Goal: Check status: Check status

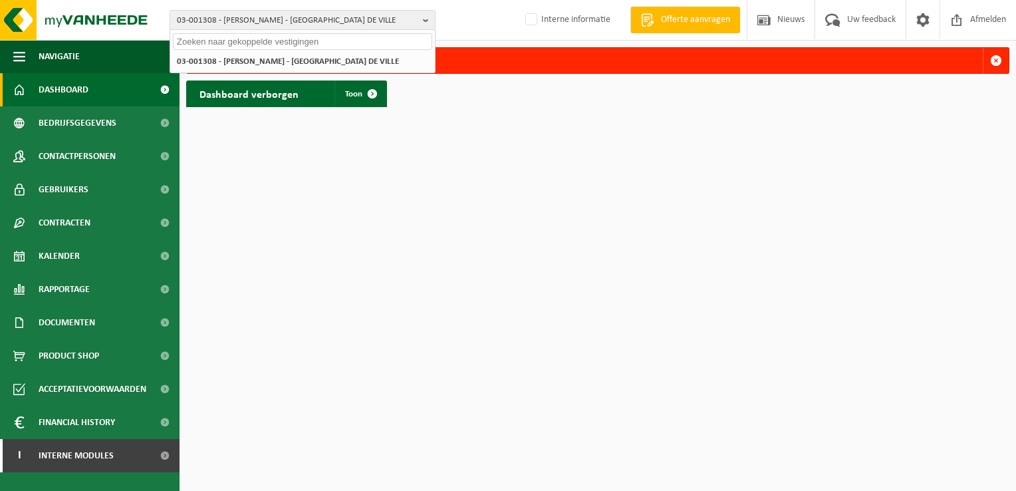
click at [190, 36] on input "text" at bounding box center [302, 41] width 259 height 17
paste input "01-081554"
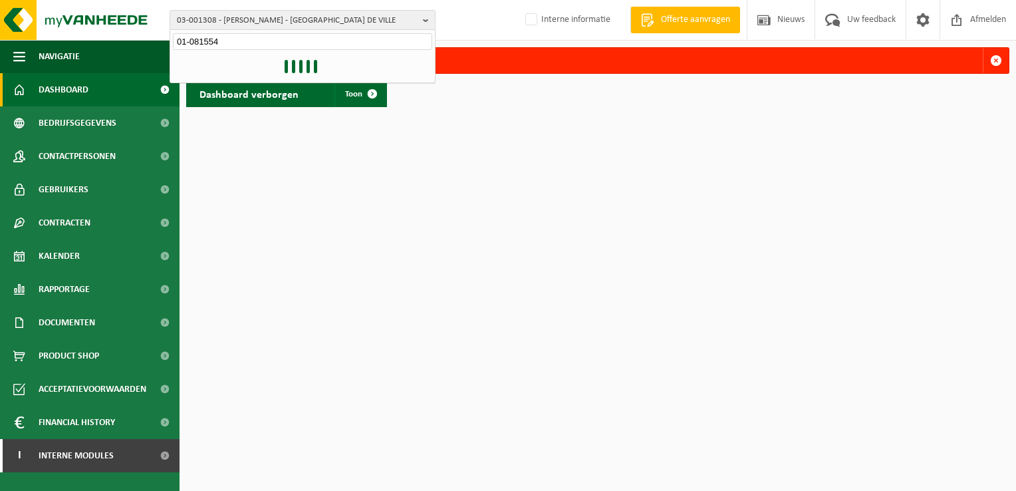
type input "01-081554"
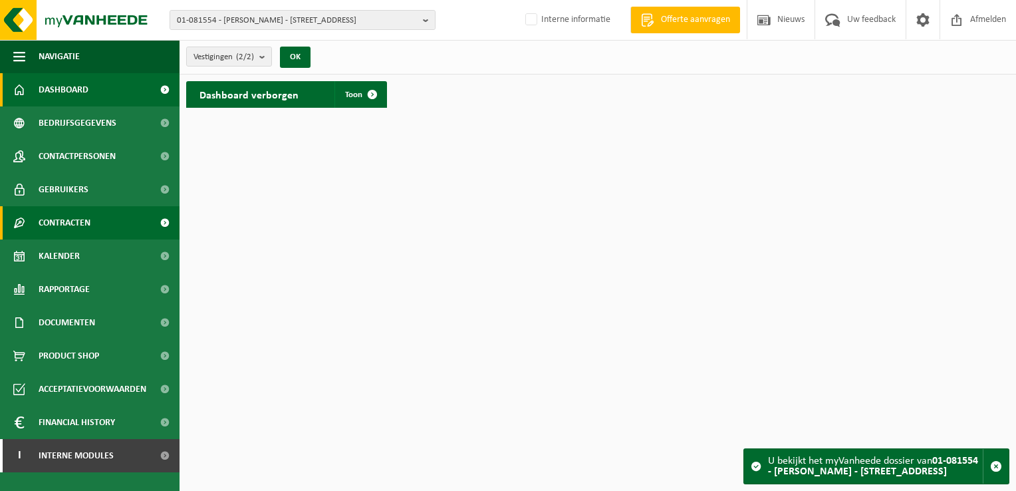
click at [100, 224] on link "Contracten" at bounding box center [90, 222] width 180 height 33
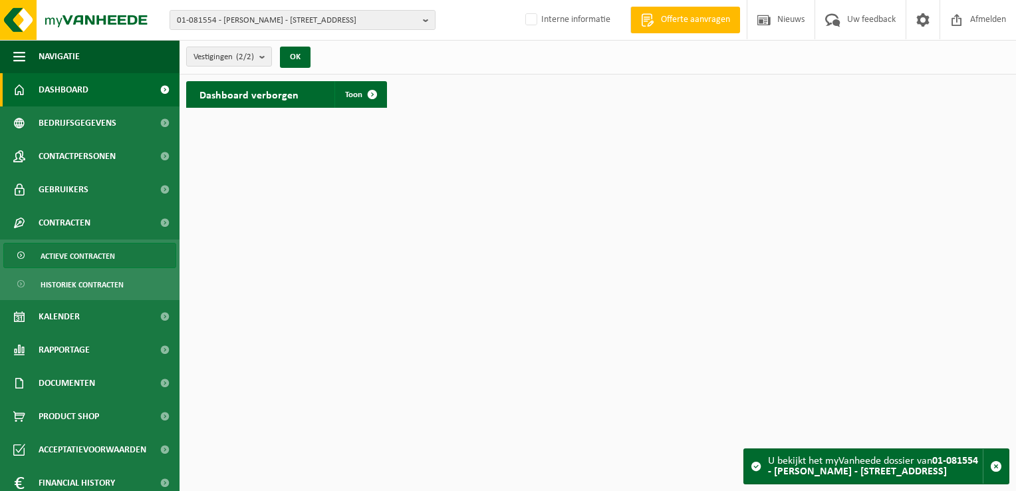
click at [92, 257] on span "Actieve contracten" at bounding box center [78, 255] width 74 height 25
